Goal: Task Accomplishment & Management: Use online tool/utility

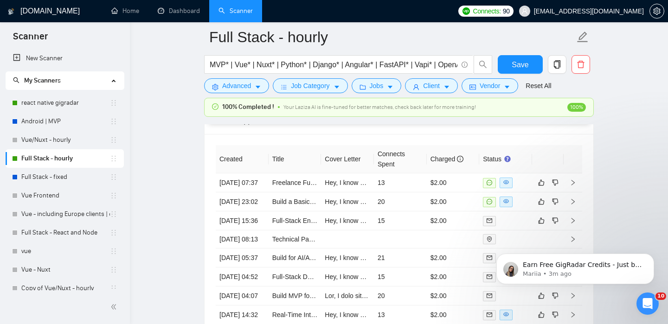
scroll to position [2456, 0]
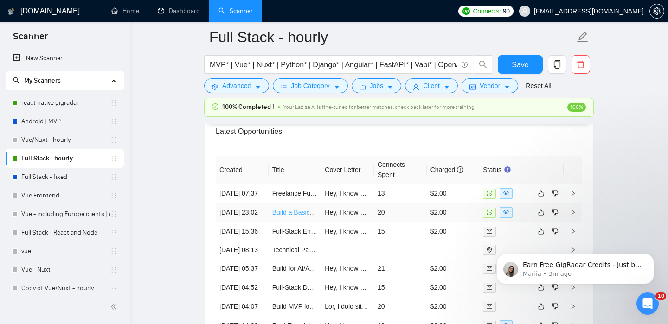
click at [284, 216] on link "Build a Basic HIPAA-Compliant Patient Portal" at bounding box center [337, 212] width 130 height 7
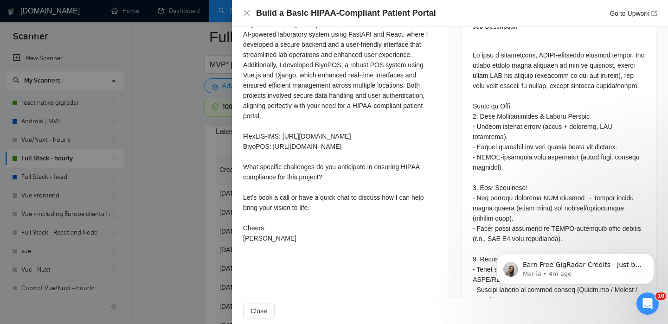
scroll to position [401, 0]
click at [255, 314] on span "Close" at bounding box center [258, 311] width 17 height 10
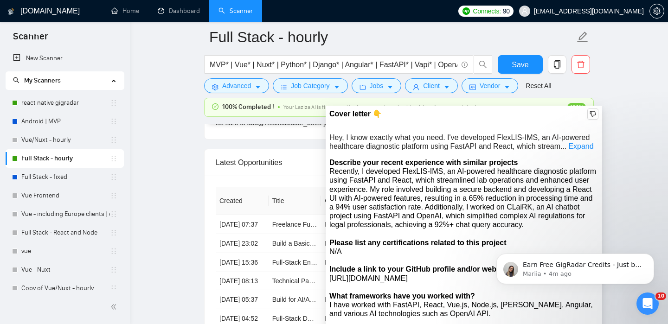
scroll to position [2396, 0]
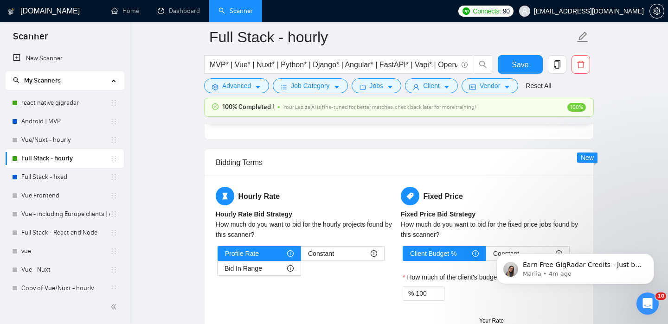
scroll to position [1439, 0]
